Goal: Task Accomplishment & Management: Contribute content

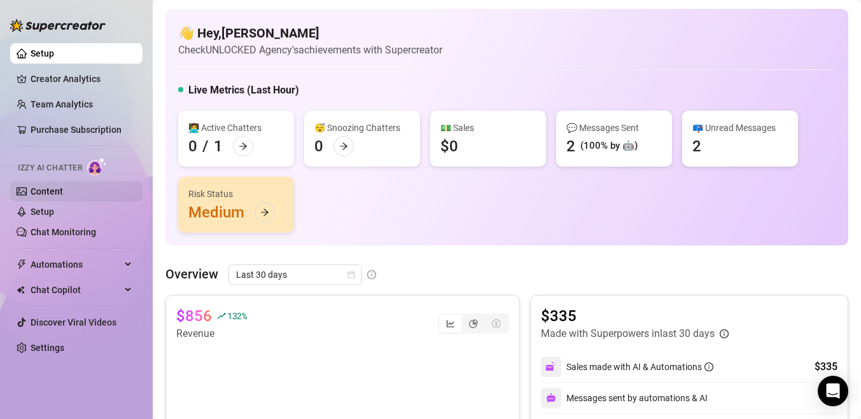
scroll to position [48, 0]
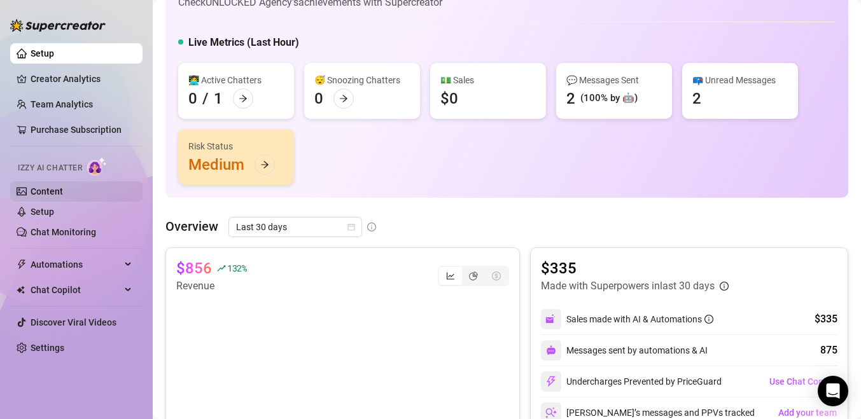
click at [63, 192] on link "Content" at bounding box center [47, 191] width 32 height 10
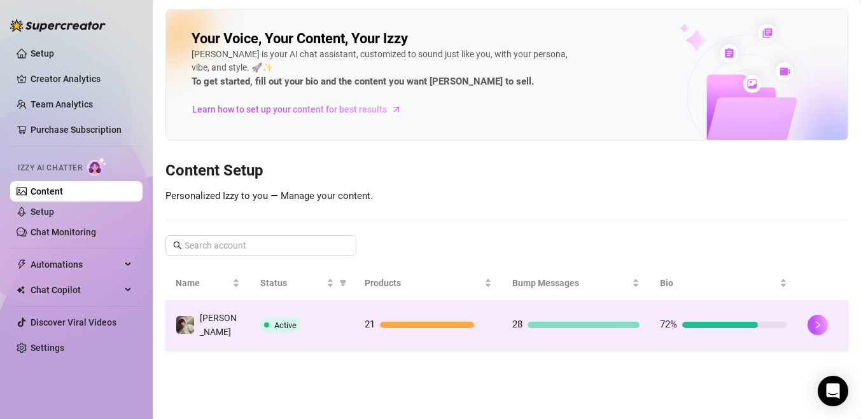
click at [824, 315] on div at bounding box center [822, 325] width 31 height 20
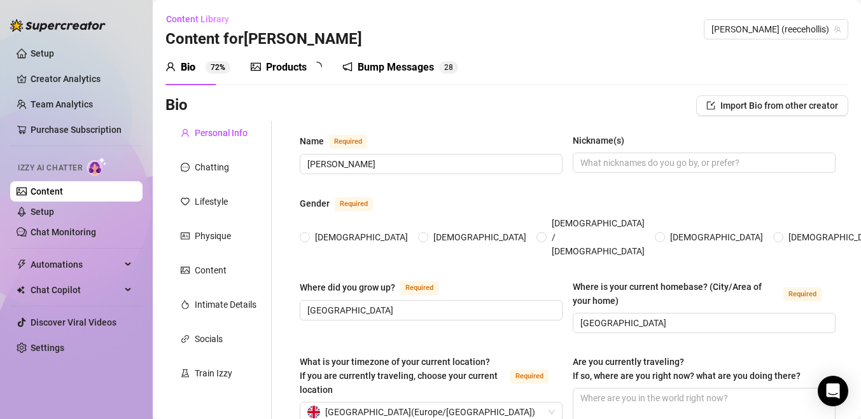
radio input "true"
type input "[DATE]"
click at [314, 77] on div "Products 2 1" at bounding box center [291, 68] width 80 height 36
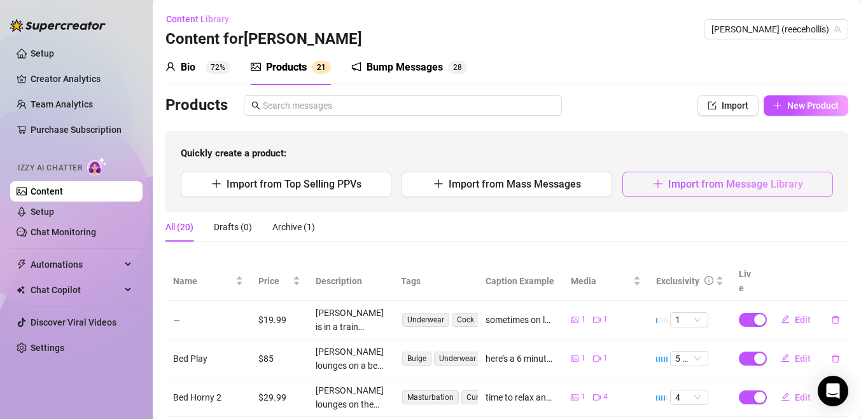
click at [662, 186] on icon "plus" at bounding box center [658, 184] width 10 height 10
type textarea "Type your message here..."
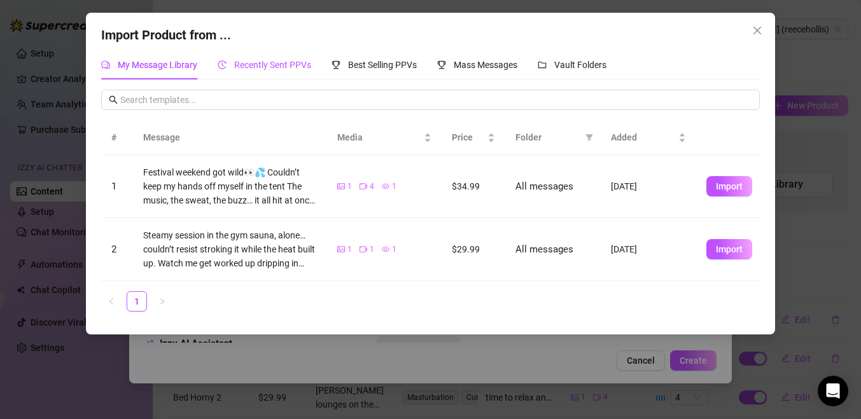
click at [289, 63] on span "Recently Sent PPVs" at bounding box center [272, 65] width 77 height 10
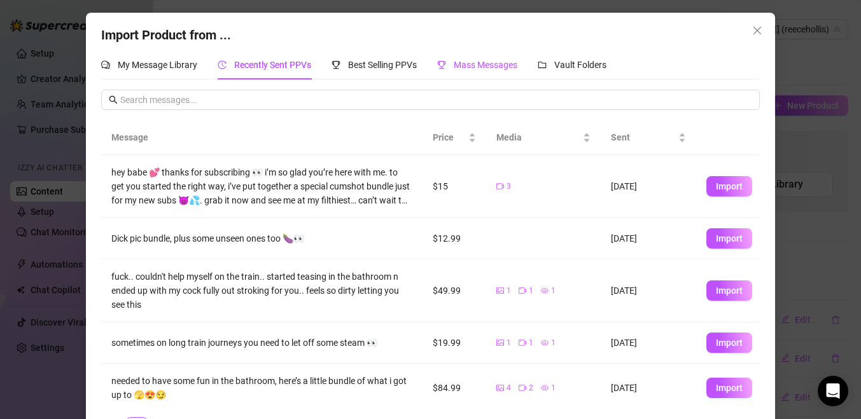
click at [471, 59] on div "Mass Messages" at bounding box center [477, 65] width 80 height 14
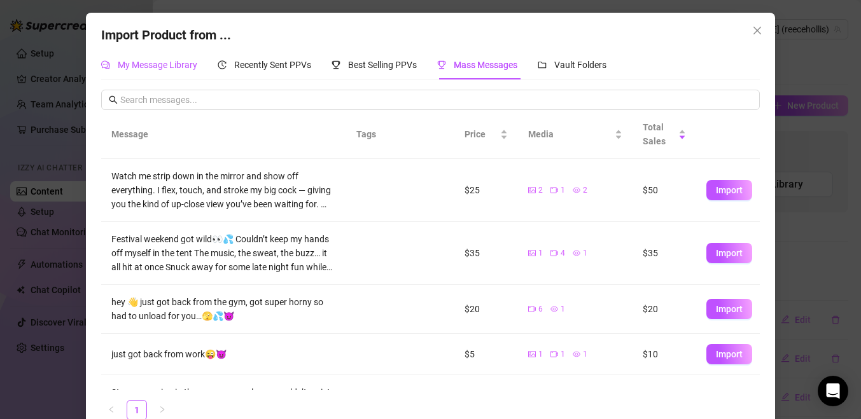
click at [193, 64] on span "My Message Library" at bounding box center [158, 65] width 80 height 10
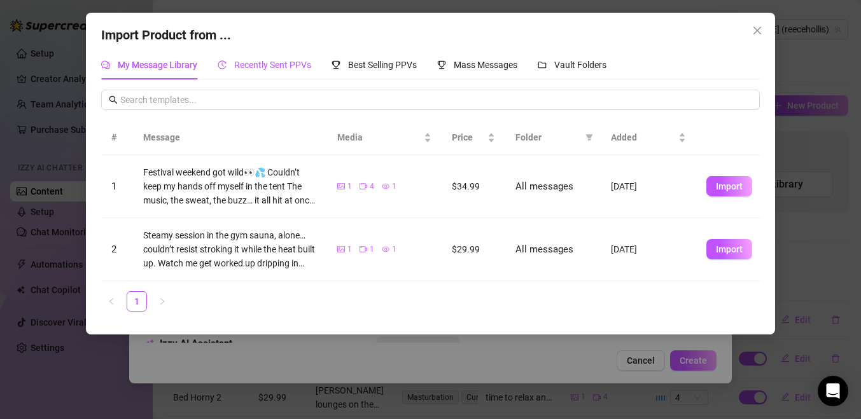
click at [291, 67] on span "Recently Sent PPVs" at bounding box center [272, 65] width 77 height 10
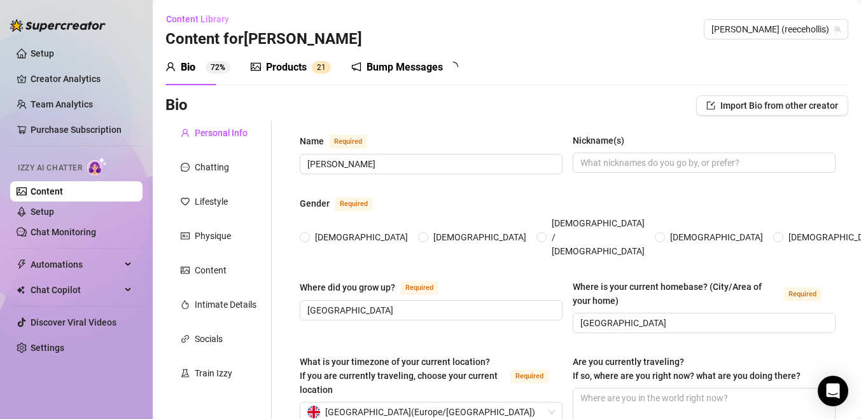
radio input "true"
type input "[DATE]"
click at [60, 80] on link "Creator Analytics" at bounding box center [82, 79] width 102 height 20
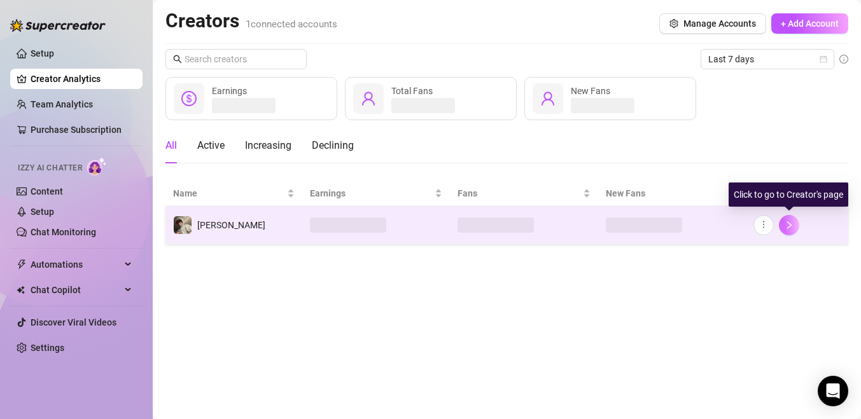
click at [792, 220] on button "button" at bounding box center [789, 225] width 20 height 20
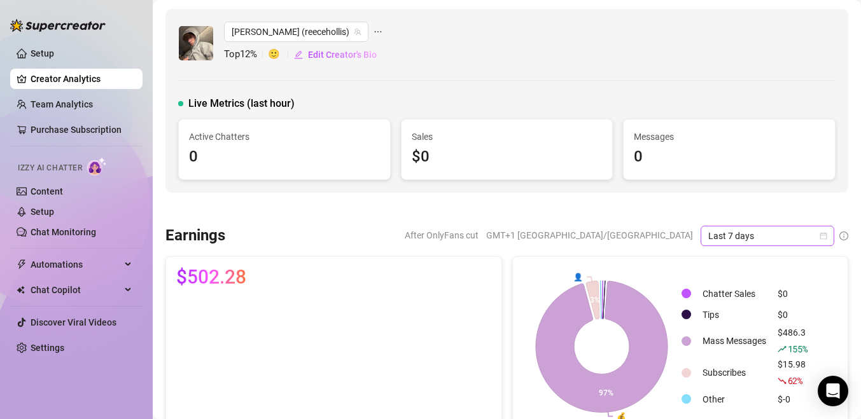
click at [726, 234] on span "Last 7 days" at bounding box center [767, 236] width 118 height 19
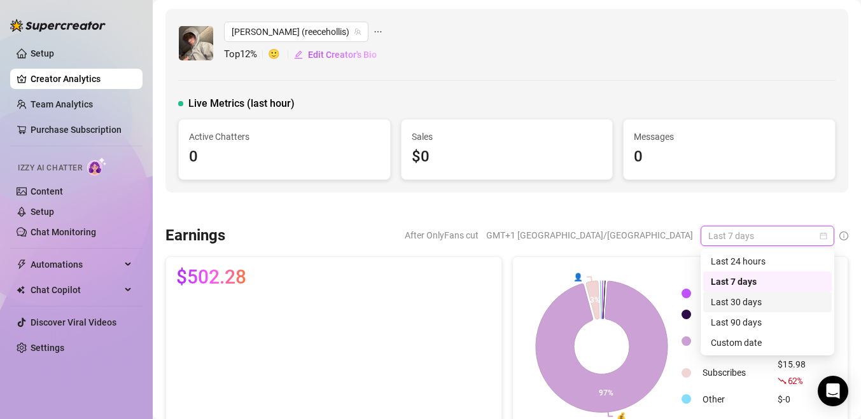
click at [725, 304] on div "Last 30 days" at bounding box center [767, 302] width 113 height 14
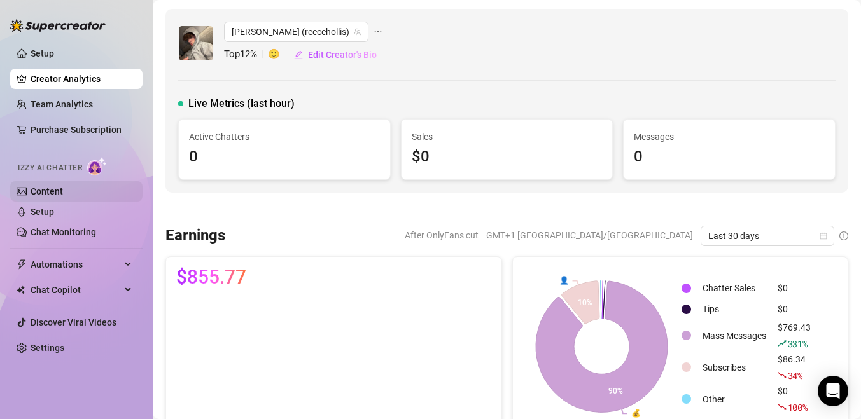
click at [53, 189] on link "Content" at bounding box center [47, 191] width 32 height 10
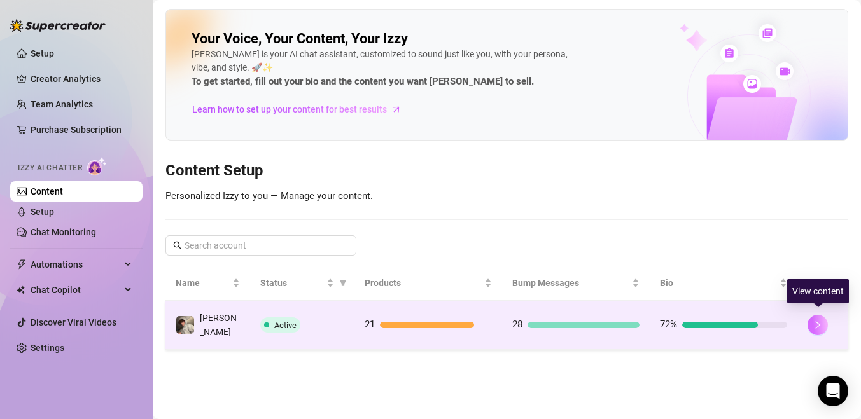
click at [815, 323] on icon "right" at bounding box center [817, 325] width 9 height 9
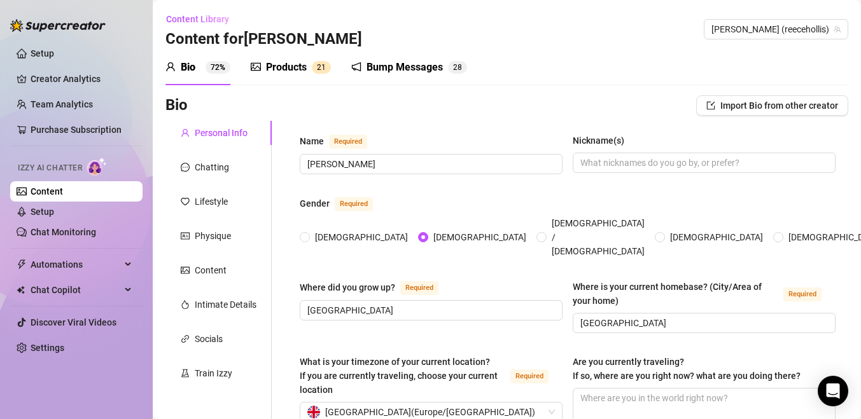
click at [259, 74] on div at bounding box center [256, 67] width 10 height 15
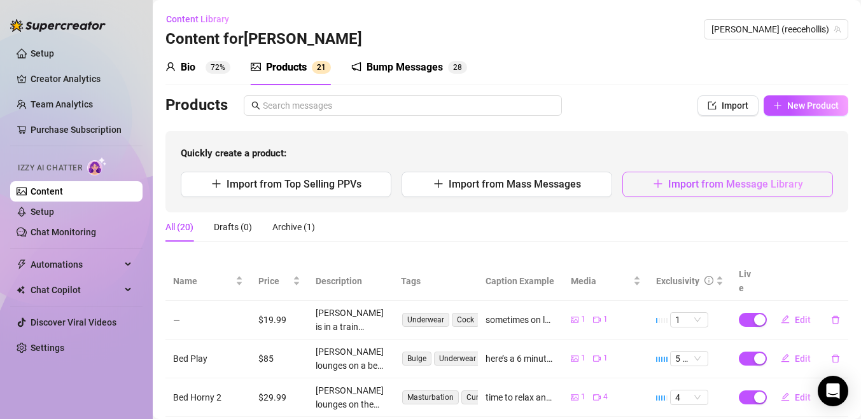
click at [669, 191] on button "Import from Message Library" at bounding box center [727, 184] width 211 height 25
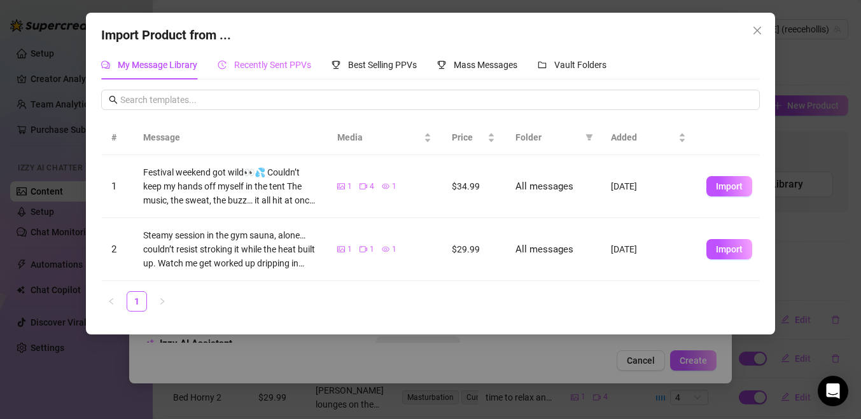
click at [232, 55] on div "Recently Sent PPVs" at bounding box center [265, 64] width 94 height 29
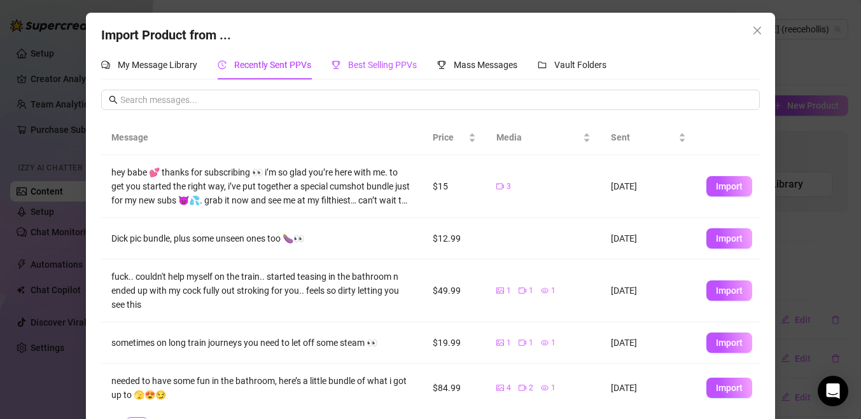
click at [367, 62] on span "Best Selling PPVs" at bounding box center [382, 65] width 69 height 10
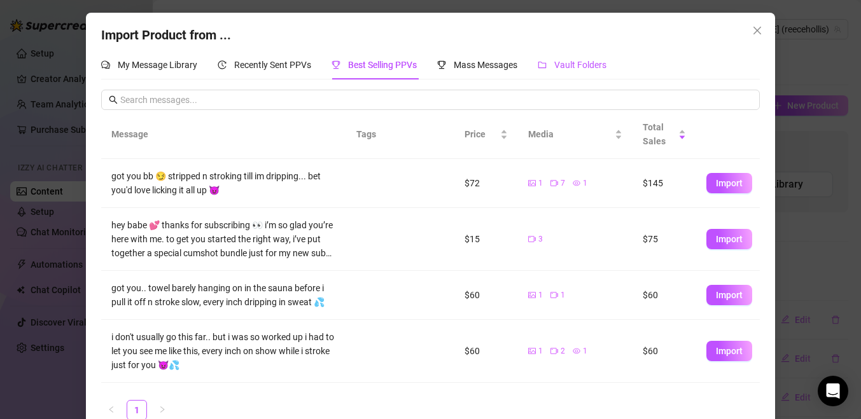
click at [561, 67] on span "Vault Folders" at bounding box center [580, 65] width 52 height 10
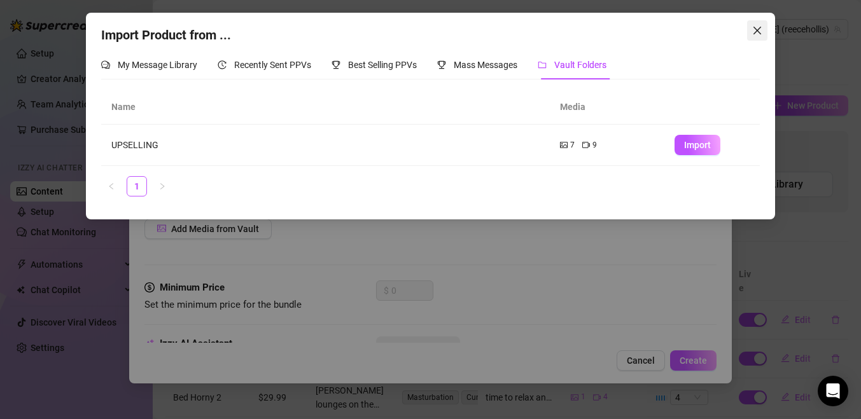
click at [758, 25] on icon "close" at bounding box center [757, 30] width 10 height 10
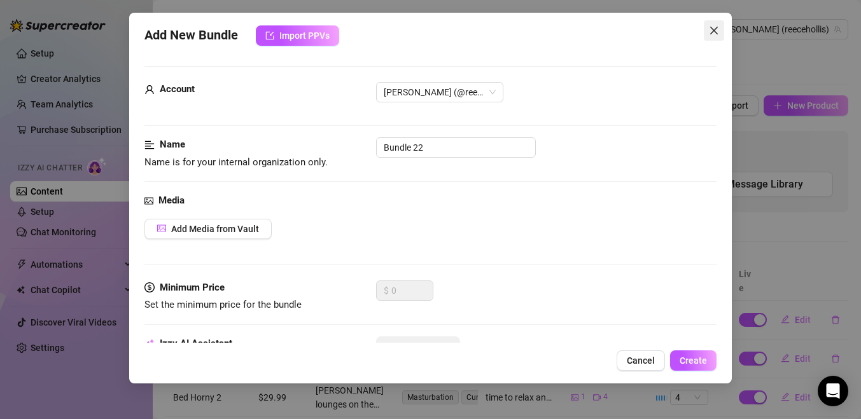
click at [715, 27] on icon "close" at bounding box center [714, 30] width 10 height 10
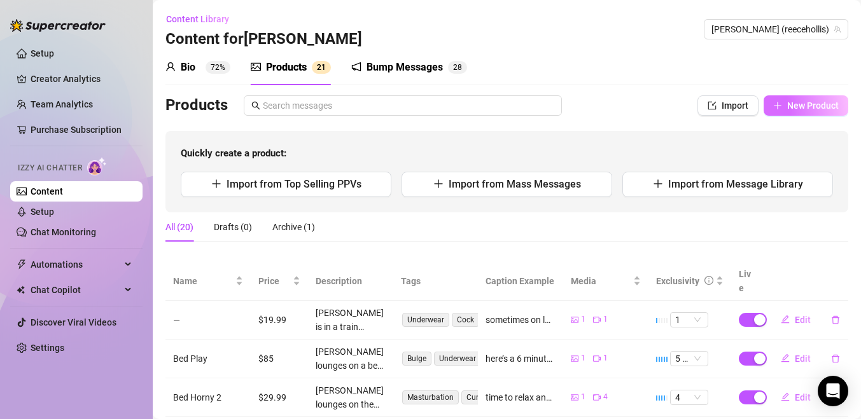
click at [818, 102] on span "New Product" at bounding box center [813, 106] width 52 height 10
type textarea "Type your message here..."
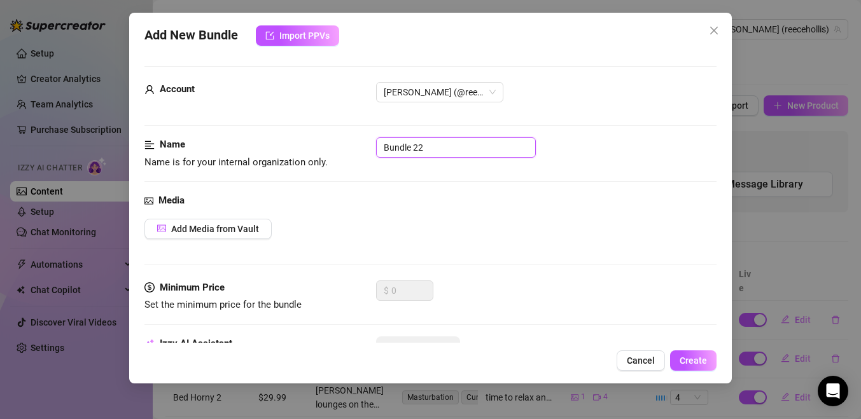
click at [454, 152] on input "Bundle 22" at bounding box center [456, 147] width 160 height 20
type input "B"
type input "Dick Pic Bundle"
click at [196, 236] on button "Add Media from Vault" at bounding box center [207, 229] width 127 height 20
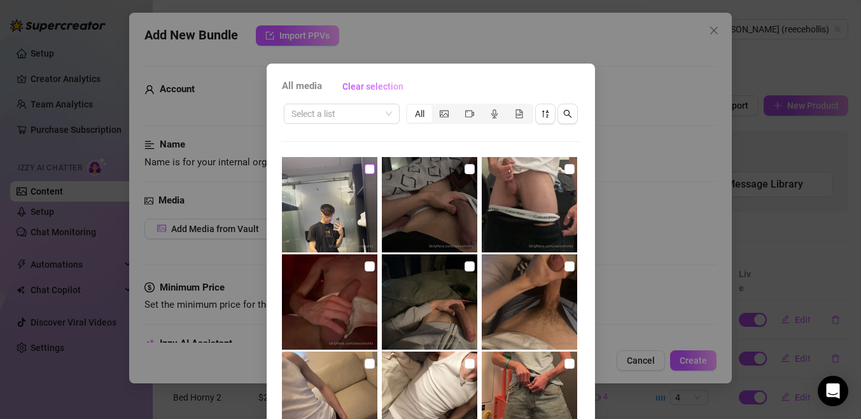
click at [367, 167] on input "checkbox" at bounding box center [370, 169] width 10 height 10
checkbox input "true"
click at [569, 265] on input "checkbox" at bounding box center [569, 267] width 10 height 10
checkbox input "true"
click at [466, 269] on input "checkbox" at bounding box center [470, 267] width 10 height 10
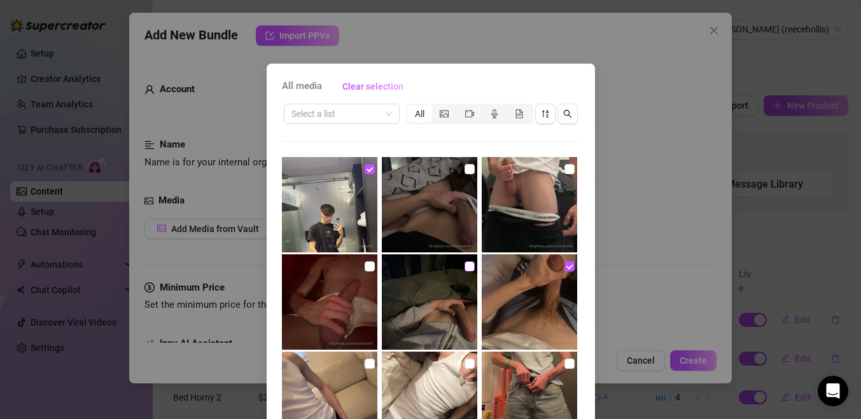
checkbox input "true"
click at [369, 262] on input "checkbox" at bounding box center [370, 267] width 10 height 10
checkbox input "true"
click at [570, 169] on input "checkbox" at bounding box center [569, 169] width 10 height 10
checkbox input "true"
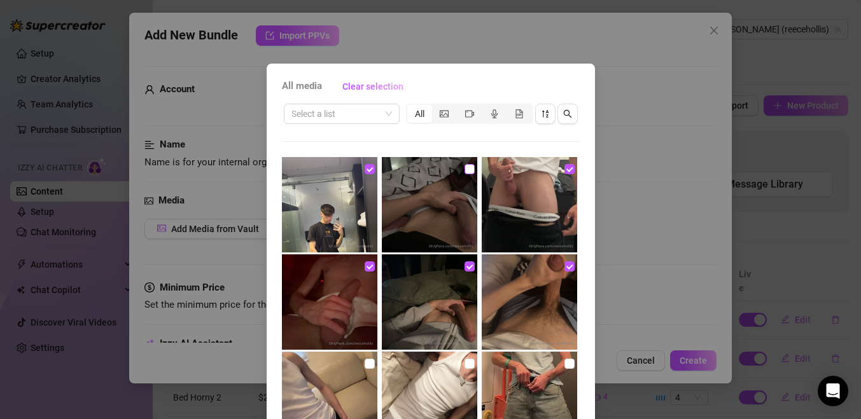
click at [468, 166] on input "checkbox" at bounding box center [470, 169] width 10 height 10
checkbox input "true"
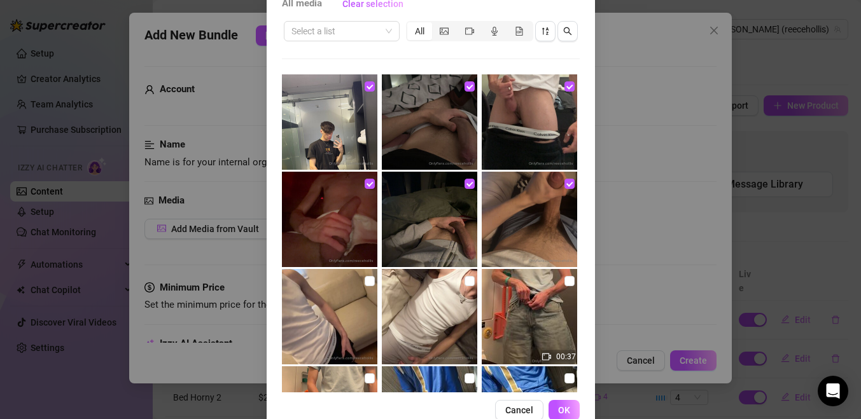
scroll to position [123, 0]
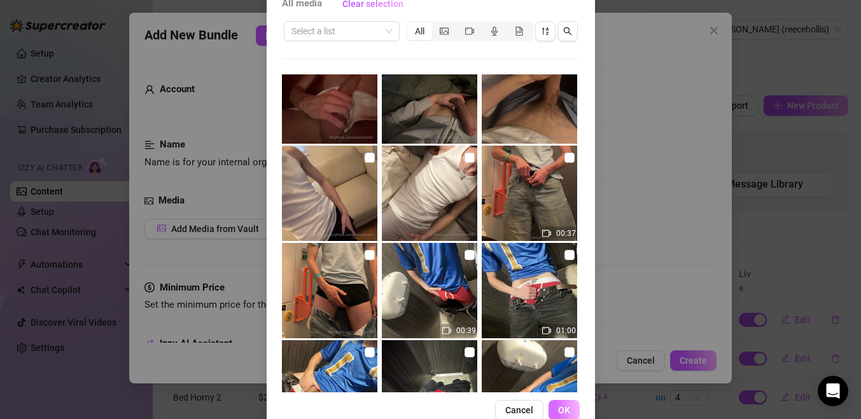
click at [566, 407] on span "OK" at bounding box center [564, 410] width 12 height 10
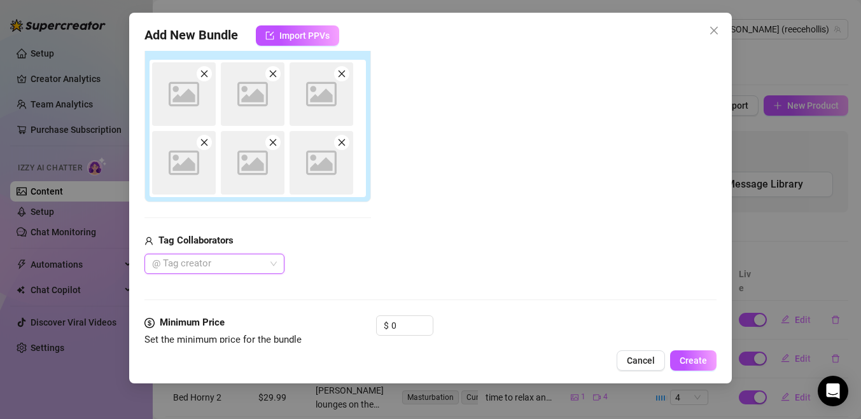
scroll to position [214, 0]
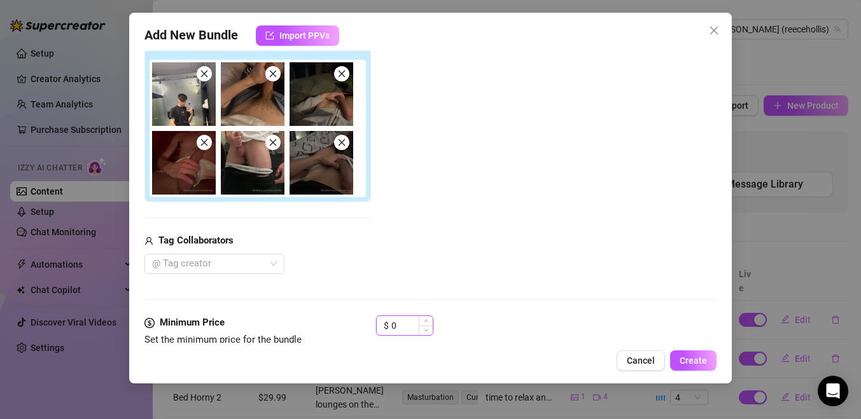
click at [412, 323] on input "0" at bounding box center [411, 325] width 41 height 19
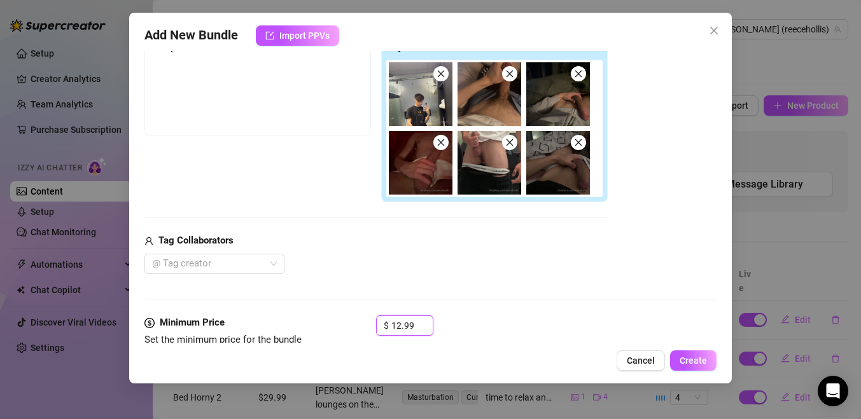
type input "12.99"
click at [478, 262] on div "@ Tag creator" at bounding box center [375, 264] width 463 height 20
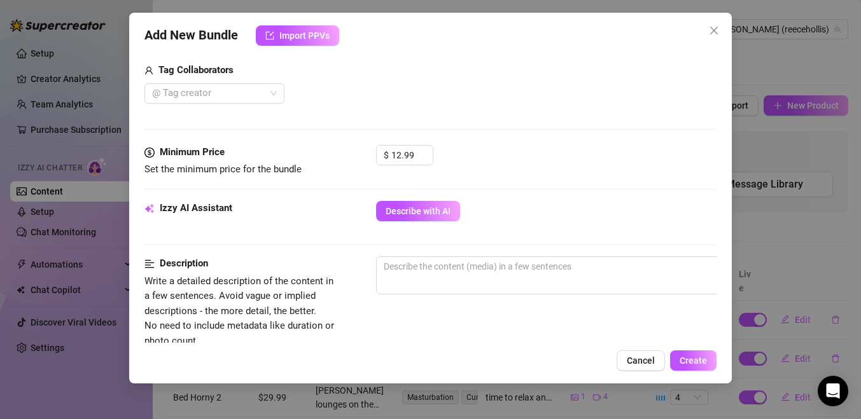
scroll to position [385, 0]
click at [430, 210] on span "Describe with AI" at bounding box center [418, 211] width 65 height 10
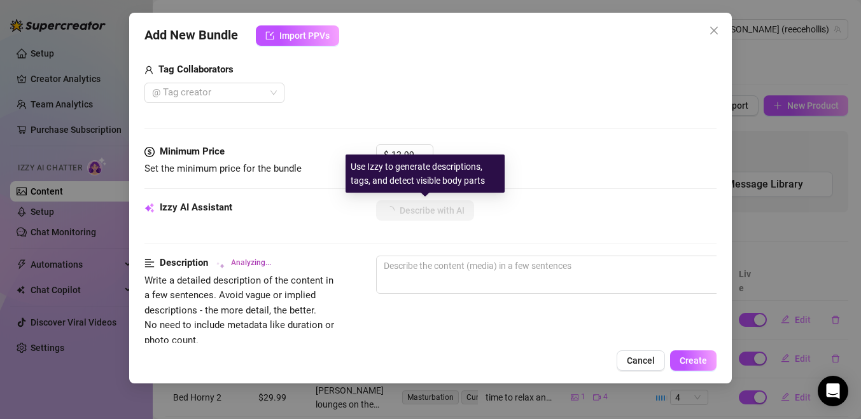
type textarea "[PERSON_NAME]"
type textarea "Reece shows"
type textarea "Reece shows off"
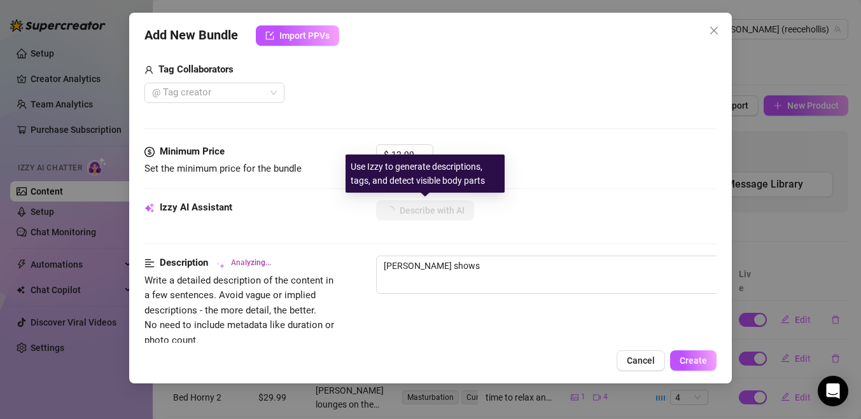
type textarea "Reece shows off"
type textarea "Reece shows off his"
type textarea "Reece shows off his thick,"
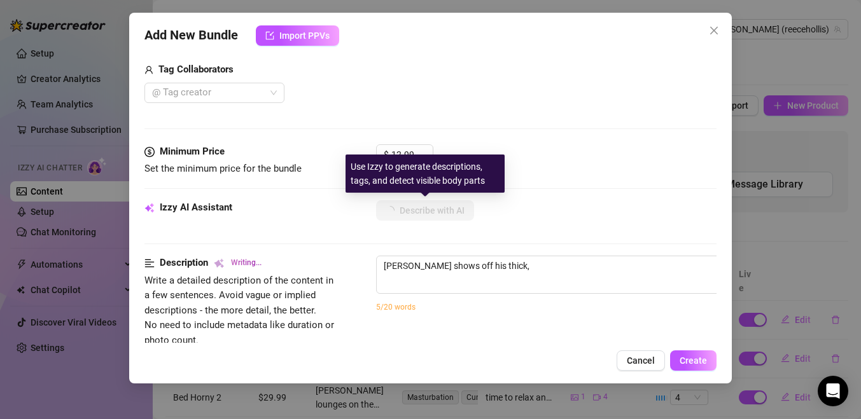
type textarea "Reece shows off his thick, hard"
type textarea "Reece shows off his thick, hard cock"
type textarea "Reece shows off his thick, hard cock in"
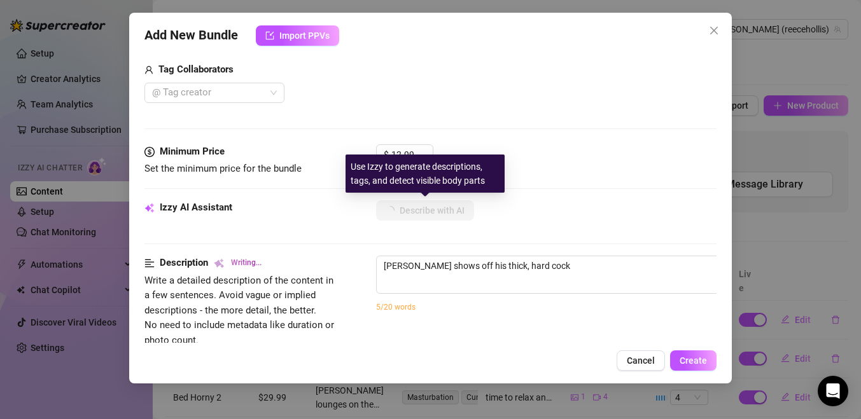
type textarea "Reece shows off his thick, hard cock in"
type textarea "Reece shows off his thick, hard cock in multiple"
type textarea "Reece shows off his thick, hard cock in multiple close-up"
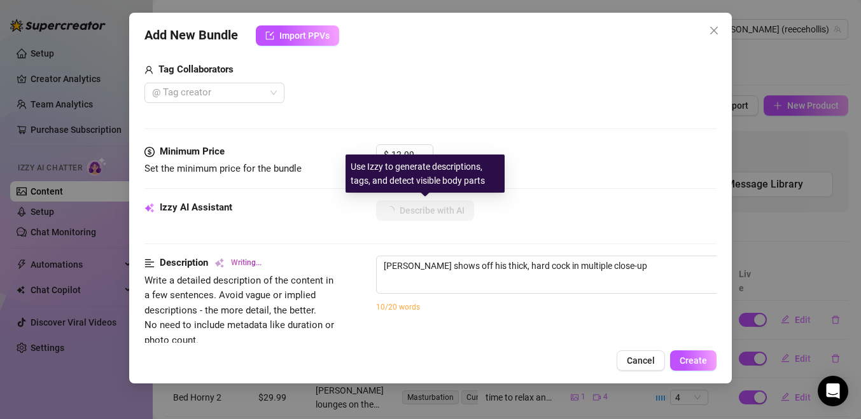
type textarea "Reece shows off his thick, hard cock in multiple close-up shots,"
type textarea "Reece shows off his thick, hard cock in multiple close-up shots, stroking"
type textarea "Reece shows off his thick, hard cock in multiple close-up shots, stroking himse…"
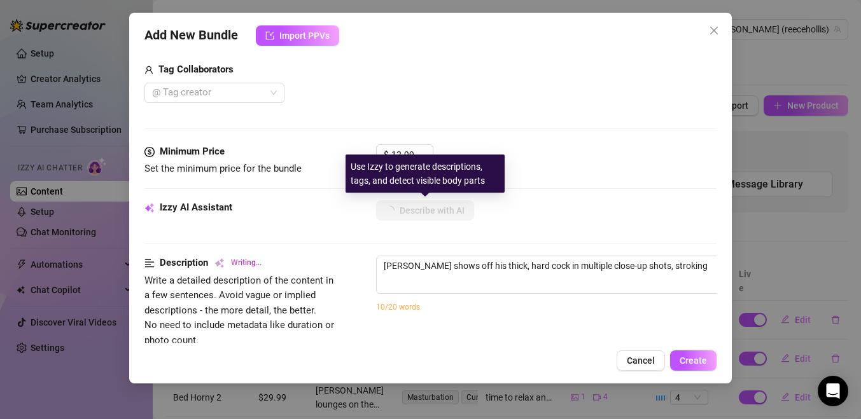
type textarea "Reece shows off his thick, hard cock in multiple close-up shots, stroking himse…"
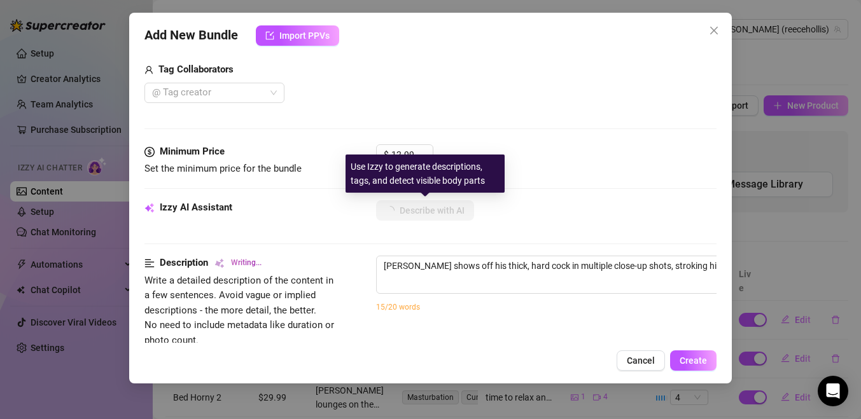
type textarea "Reece shows off his thick, hard cock in multiple close-up shots, stroking himse…"
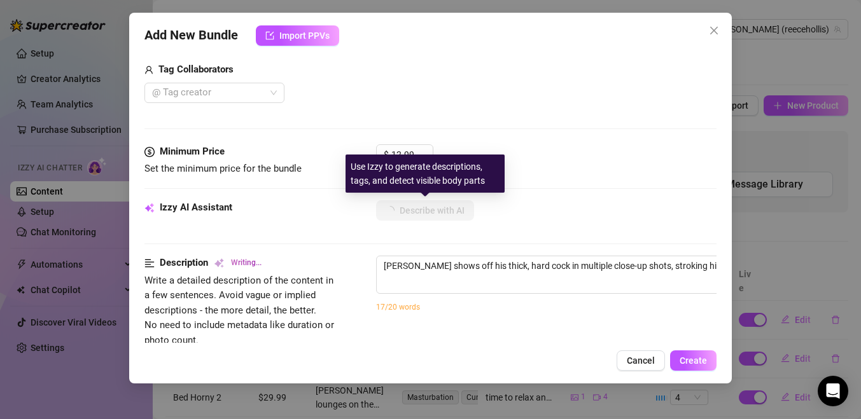
type textarea "Reece shows off his thick, hard cock in multiple close-up shots, stroking himse…"
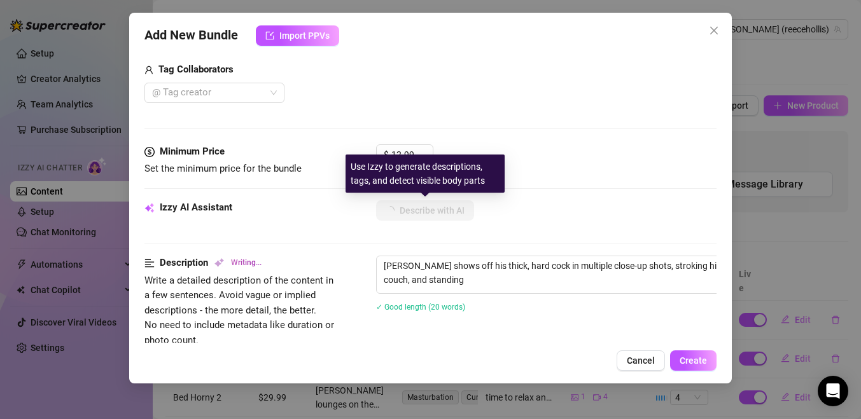
type textarea "Reece shows off his thick, hard cock in multiple close-up shots, stroking himse…"
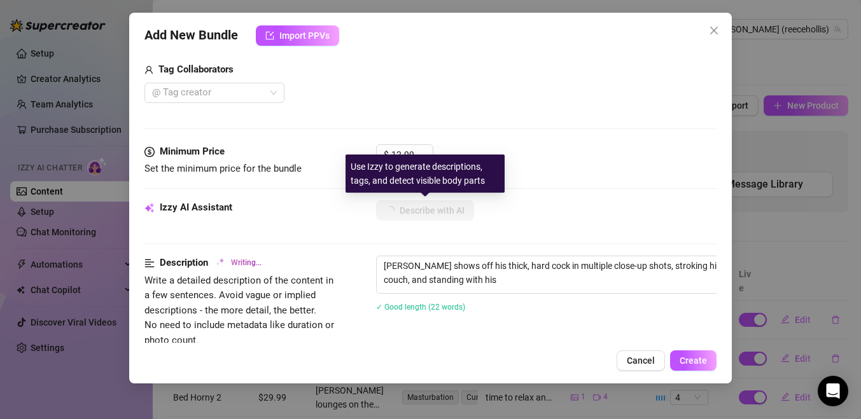
type textarea "Reece shows off his thick, hard cock in multiple close-up shots, stroking himse…"
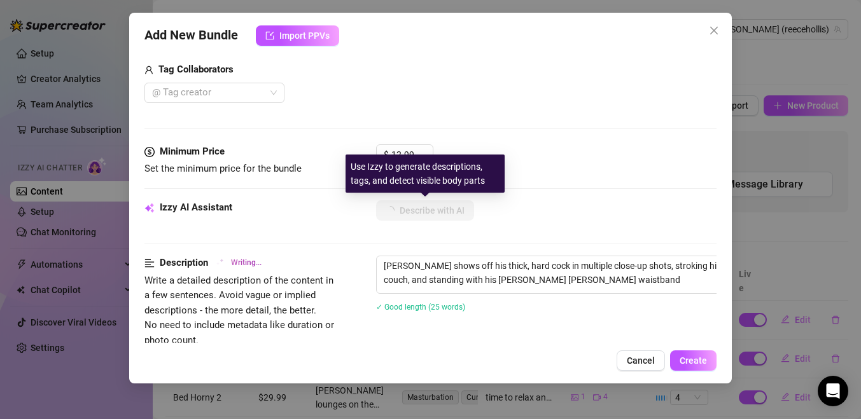
type textarea "Reece shows off his thick, hard cock in multiple close-up shots, stroking himse…"
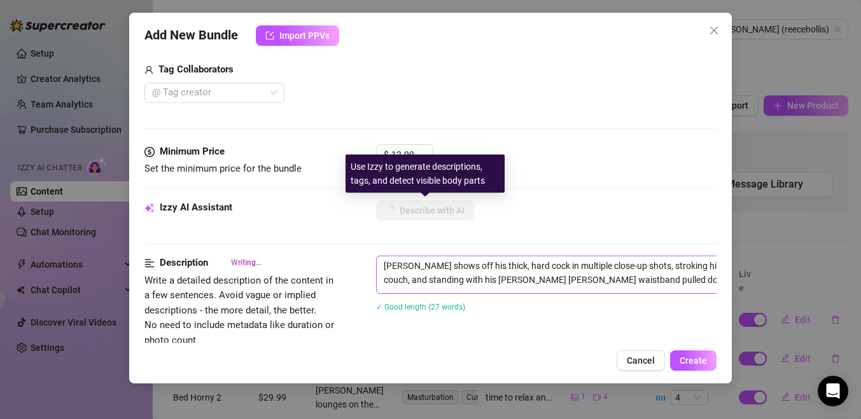
type textarea "Reece shows off his thick, hard cock in multiple close-up shots, stroking himse…"
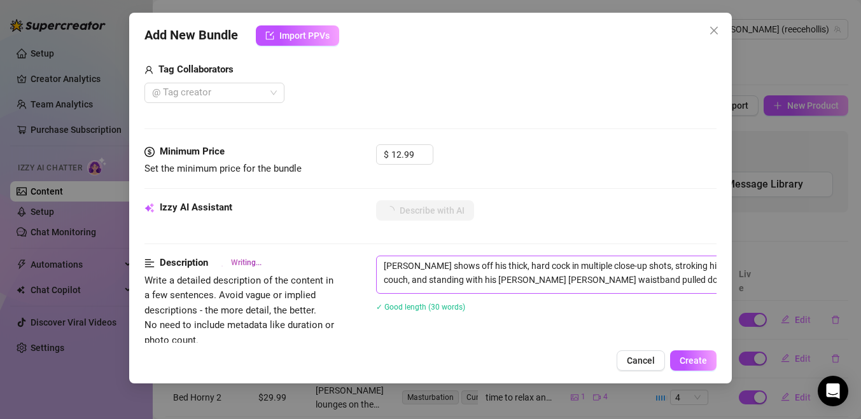
type textarea "Reece shows off his thick, hard cock in multiple close-up shots, stroking himse…"
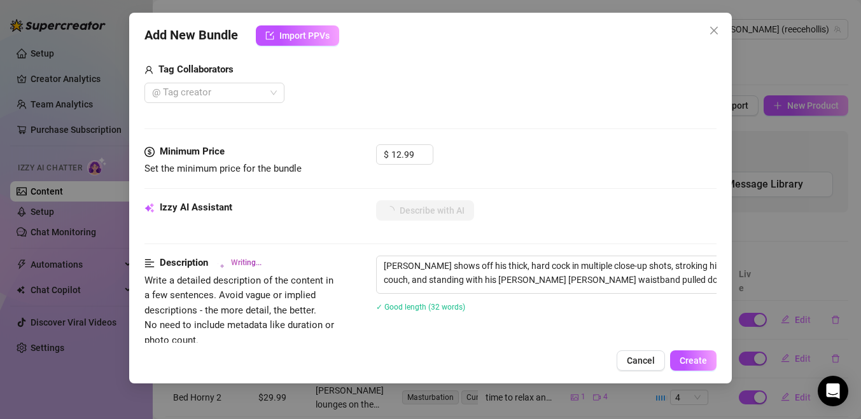
type textarea "Reece shows off his thick, hard cock in multiple close-up shots, stroking himse…"
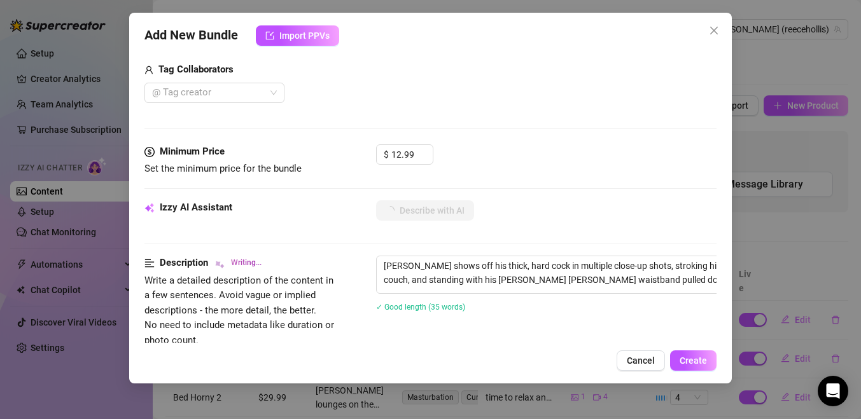
type textarea "Reece shows off his thick, hard cock in multiple close-up shots, stroking himse…"
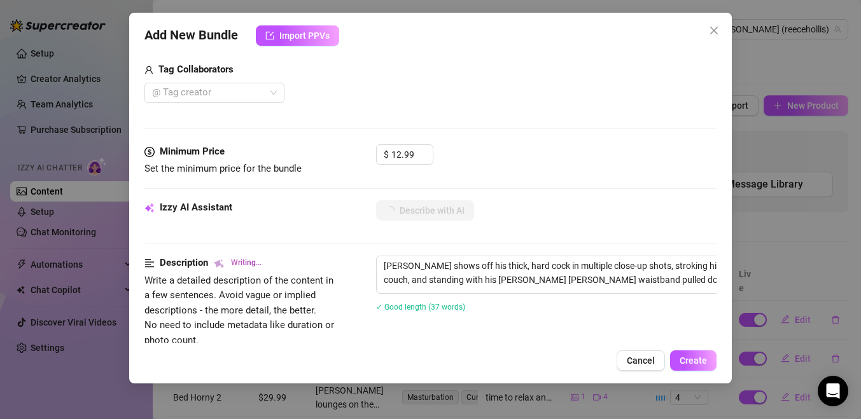
type textarea "Reece shows off his thick, hard cock in multiple close-up shots, stroking himse…"
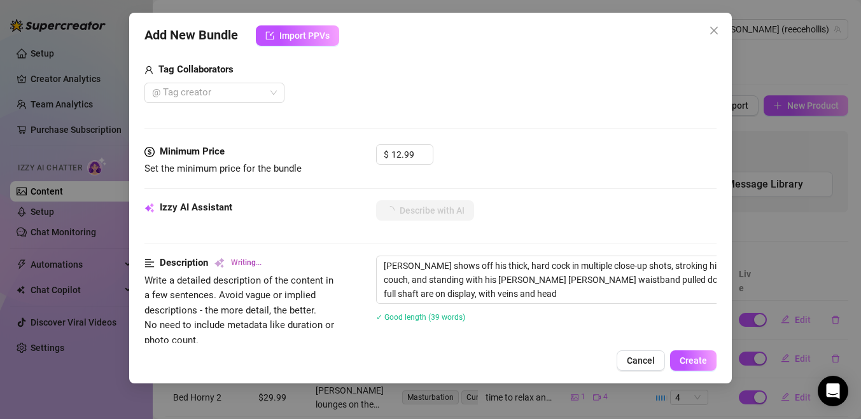
type textarea "Reece shows off his thick, hard cock in multiple close-up shots, stroking himse…"
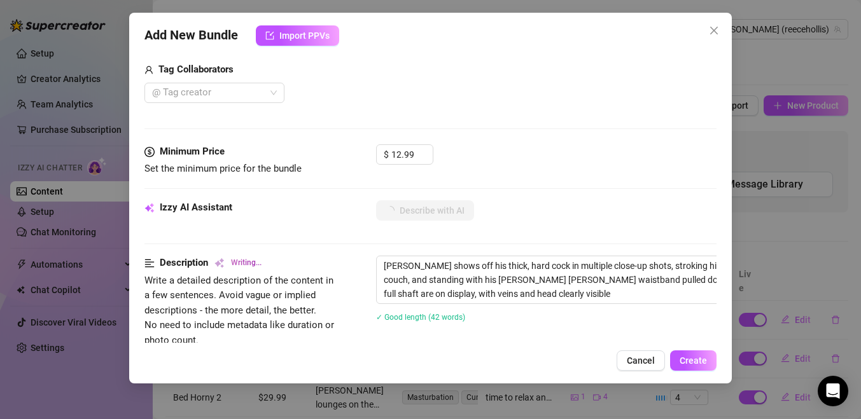
type textarea "Reece shows off his thick, hard cock in multiple close-up shots, stroking himse…"
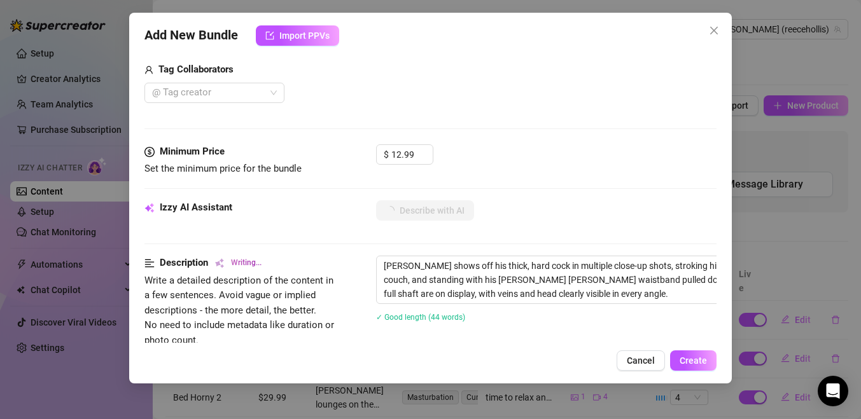
type textarea "Reece shows off his thick, hard cock in multiple close-up shots, stroking himse…"
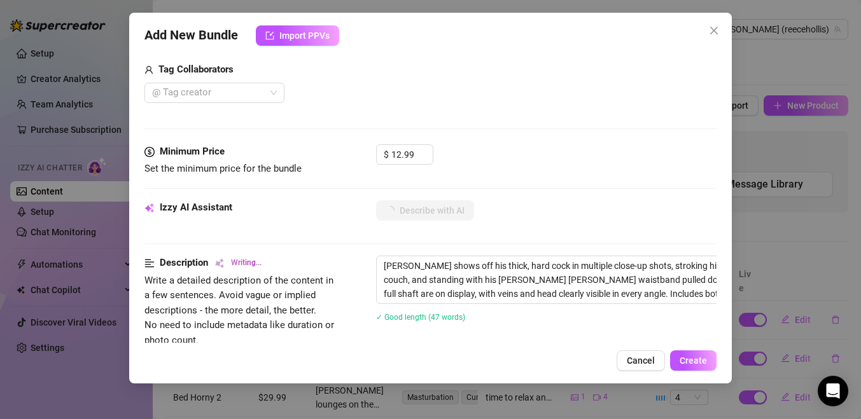
type textarea "Reece shows off his thick, hard cock in multiple close-up shots, stroking himse…"
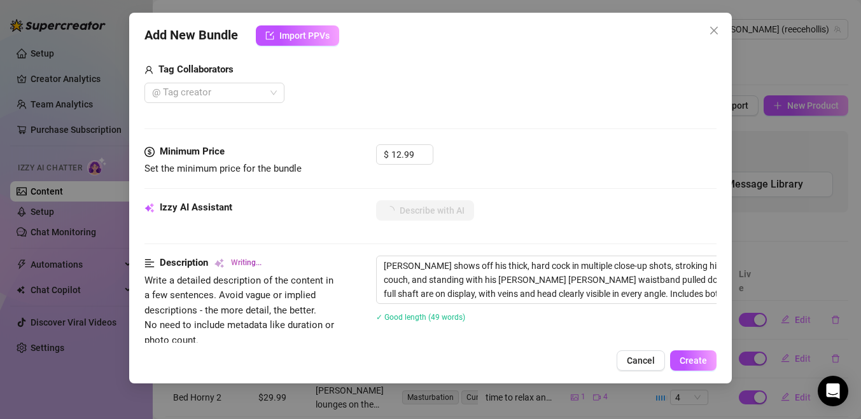
type textarea "Reece shows off his thick, hard cock in multiple close-up shots, stroking himse…"
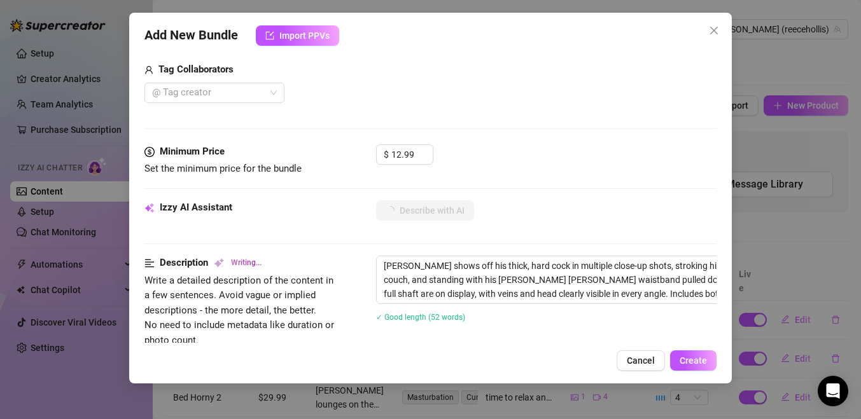
type textarea "Reece shows off his thick, hard cock in multiple close-up shots, stroking himse…"
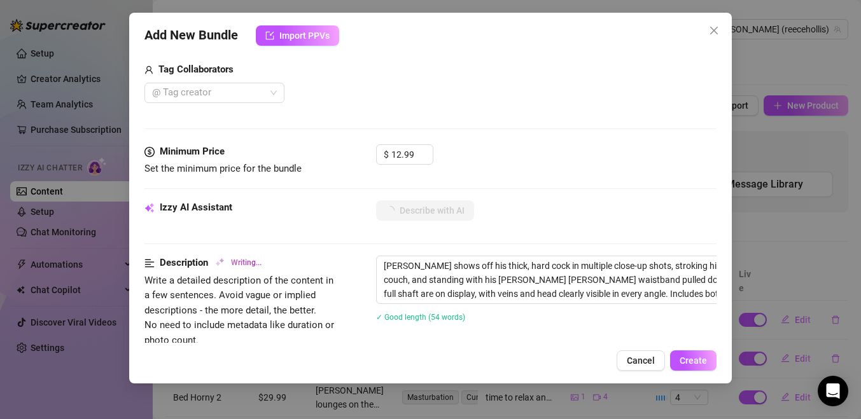
type textarea "Reece shows off his thick, hard cock in multiple close-up shots, stroking himse…"
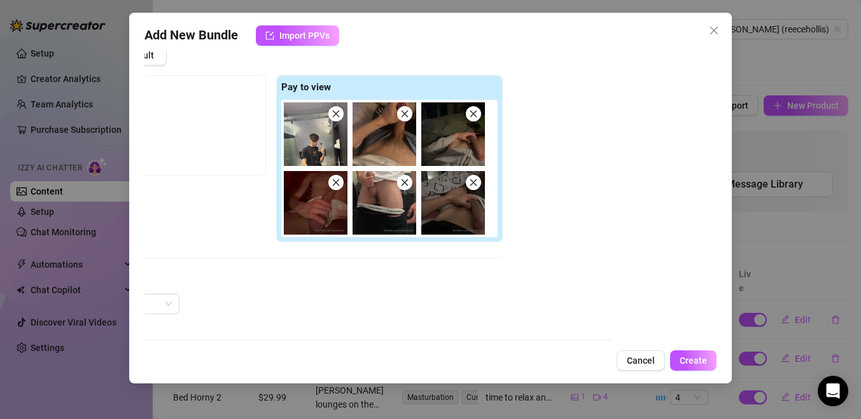
scroll to position [174, 105]
click at [333, 111] on icon "close" at bounding box center [336, 113] width 9 height 9
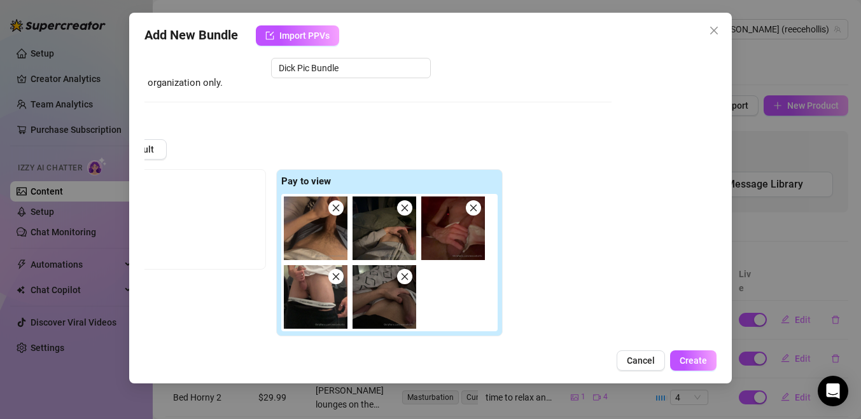
scroll to position [50, 105]
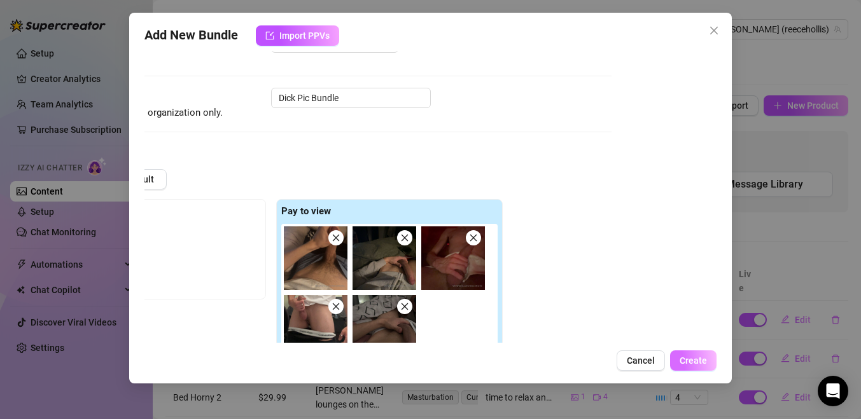
click at [685, 360] on span "Create" at bounding box center [693, 361] width 27 height 10
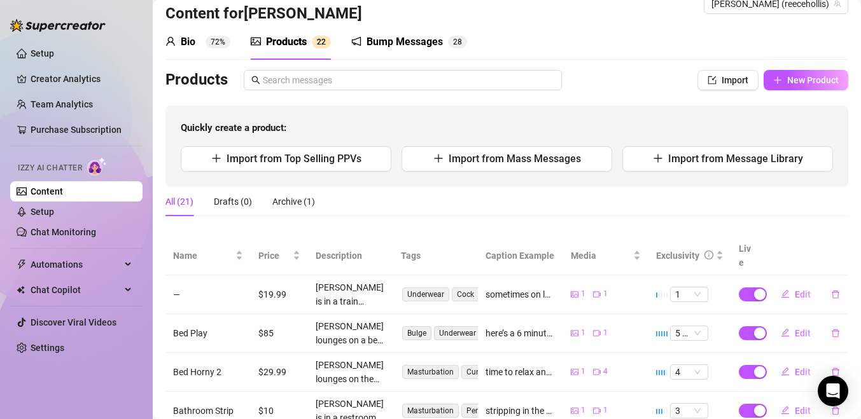
scroll to position [26, 0]
click at [757, 288] on div "button" at bounding box center [759, 293] width 11 height 11
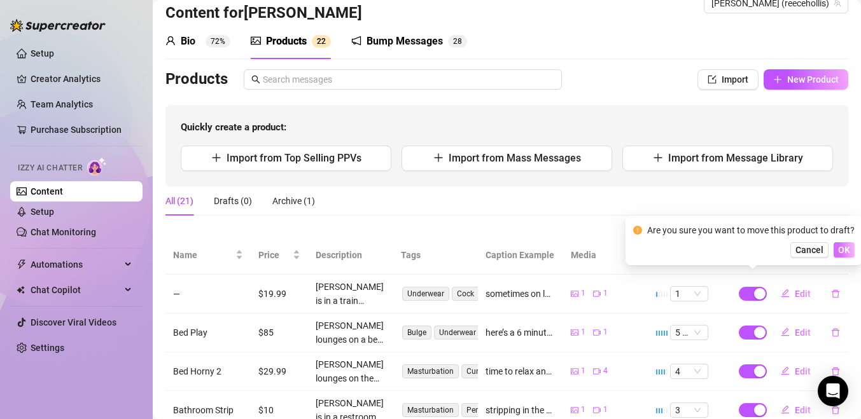
click at [839, 249] on span "OK" at bounding box center [844, 250] width 12 height 10
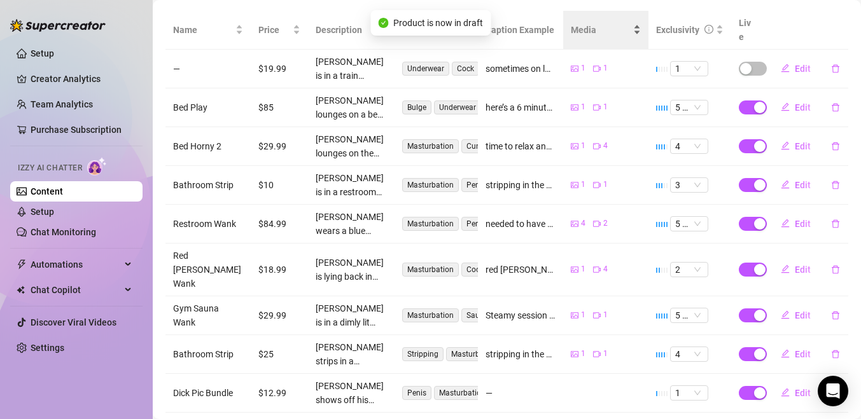
scroll to position [0, 0]
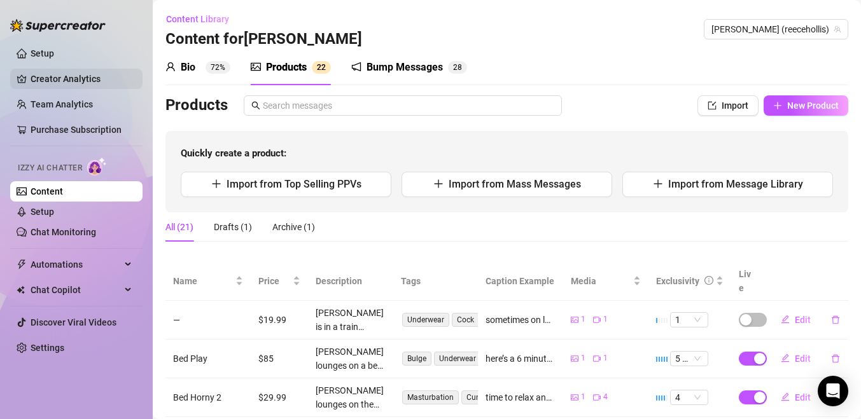
click at [94, 85] on link "Creator Analytics" at bounding box center [82, 79] width 102 height 20
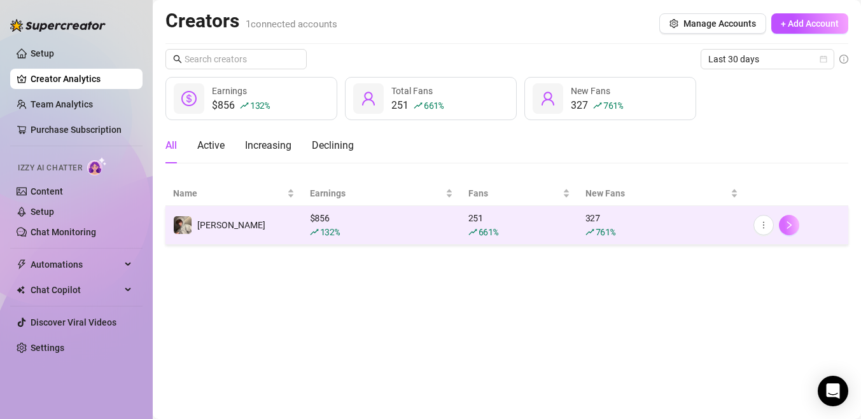
click at [795, 227] on button "button" at bounding box center [789, 225] width 20 height 20
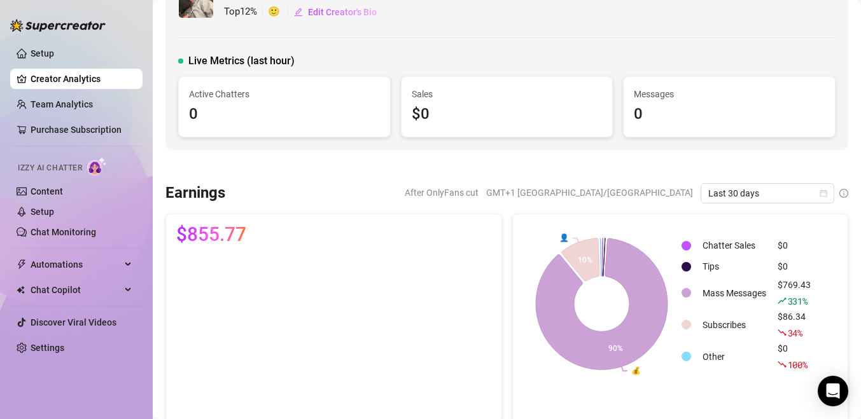
scroll to position [43, 0]
click at [757, 184] on span "Last 30 days" at bounding box center [767, 192] width 118 height 19
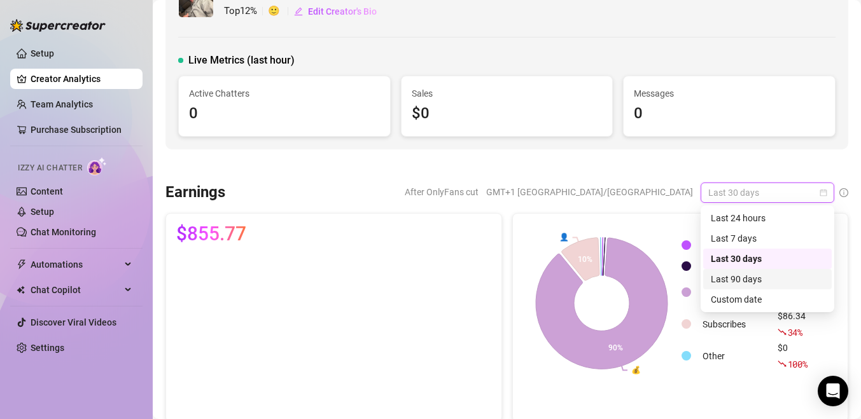
click at [764, 283] on div "Last 90 days" at bounding box center [767, 279] width 113 height 14
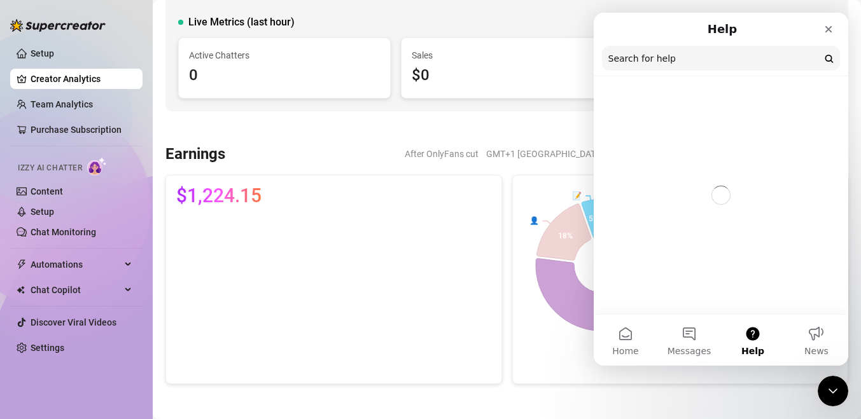
scroll to position [0, 0]
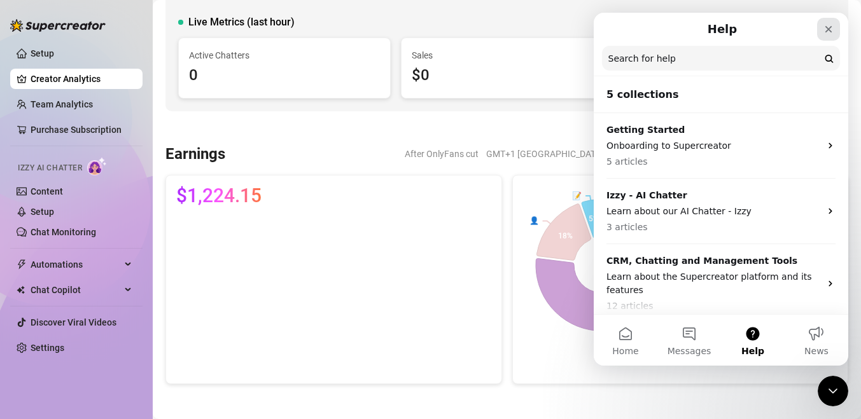
click at [832, 29] on icon "Close" at bounding box center [828, 29] width 10 height 10
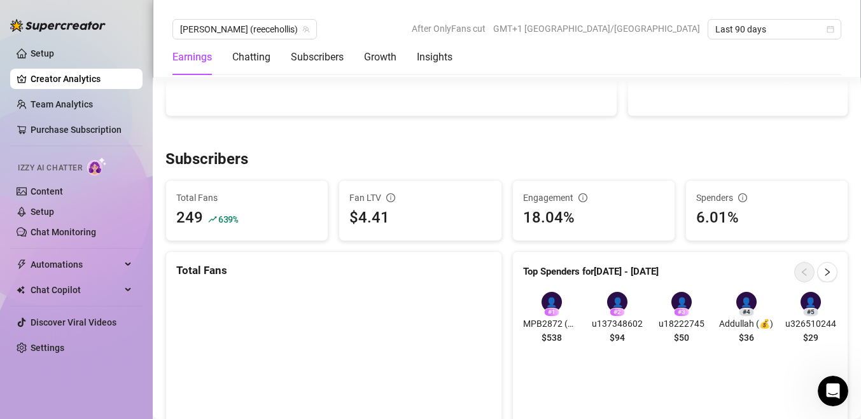
scroll to position [699, 0]
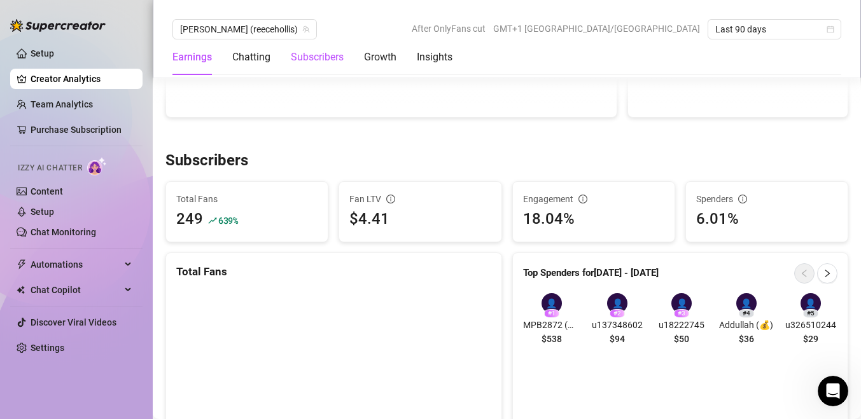
click at [309, 60] on div "Subscribers" at bounding box center [317, 57] width 53 height 15
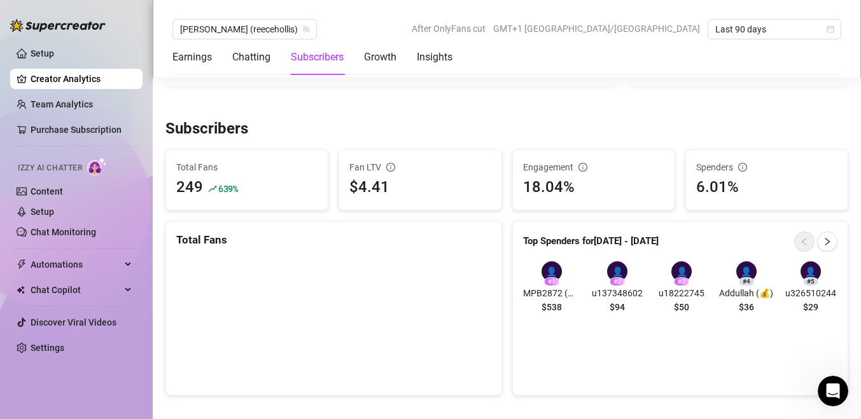
scroll to position [765, 0]
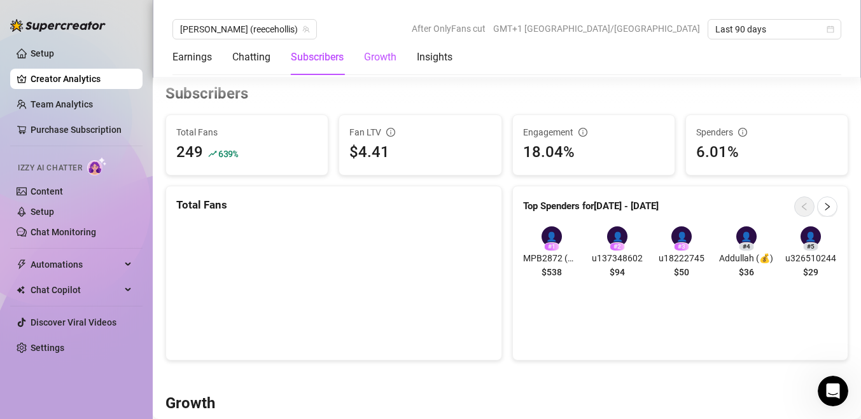
click at [377, 60] on div "Growth" at bounding box center [380, 57] width 32 height 15
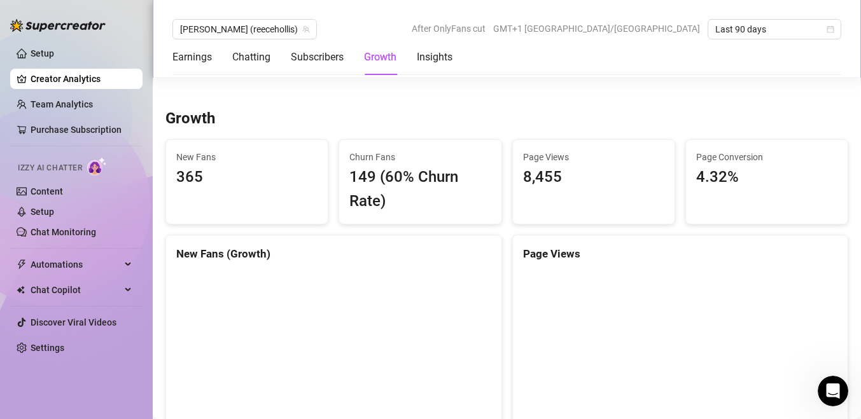
scroll to position [1076, 0]
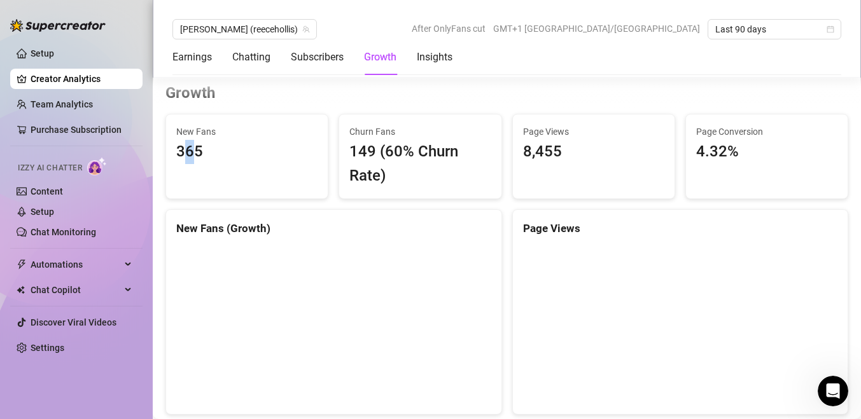
drag, startPoint x: 188, startPoint y: 157, endPoint x: 195, endPoint y: 157, distance: 7.6
click at [195, 157] on div "365" at bounding box center [189, 152] width 27 height 24
